Goal: Information Seeking & Learning: Learn about a topic

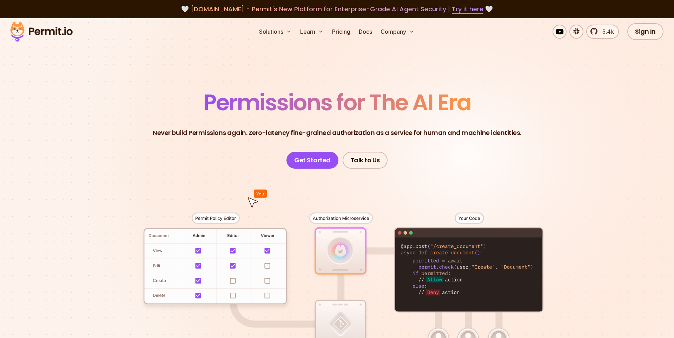
click at [175, 111] on header "Permissions for The AI Era Never build Permissions again. Zero-latency fine-gra…" at bounding box center [337, 129] width 492 height 77
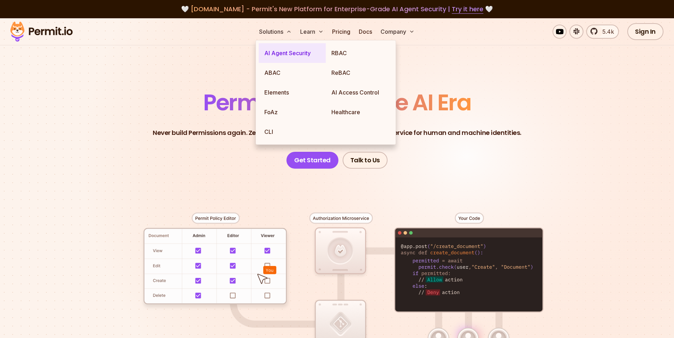
click at [270, 52] on link "AI Agent Security" at bounding box center [292, 53] width 67 height 20
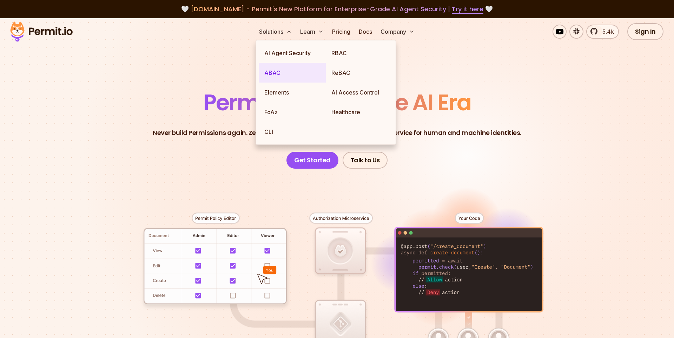
click at [271, 77] on link "ABAC" at bounding box center [292, 73] width 67 height 20
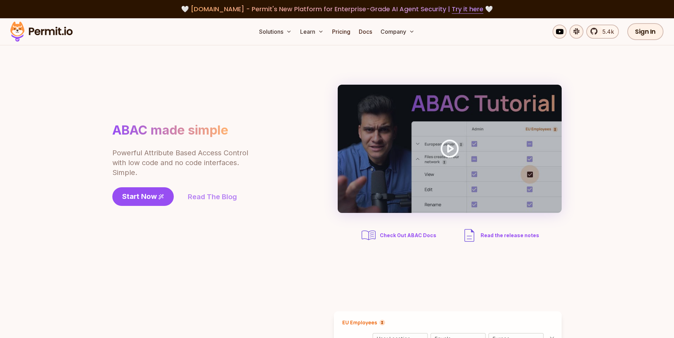
click at [205, 199] on link "Read The Blog" at bounding box center [212, 197] width 49 height 10
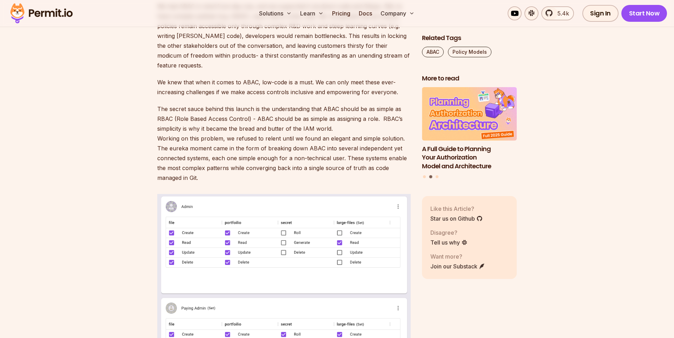
scroll to position [395, 0]
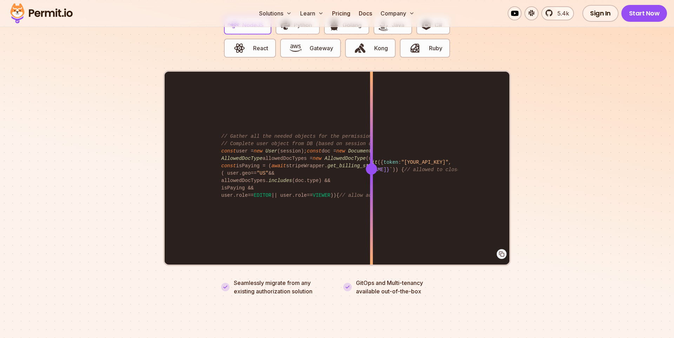
scroll to position [1385, 0]
